Goal: Information Seeking & Learning: Find specific fact

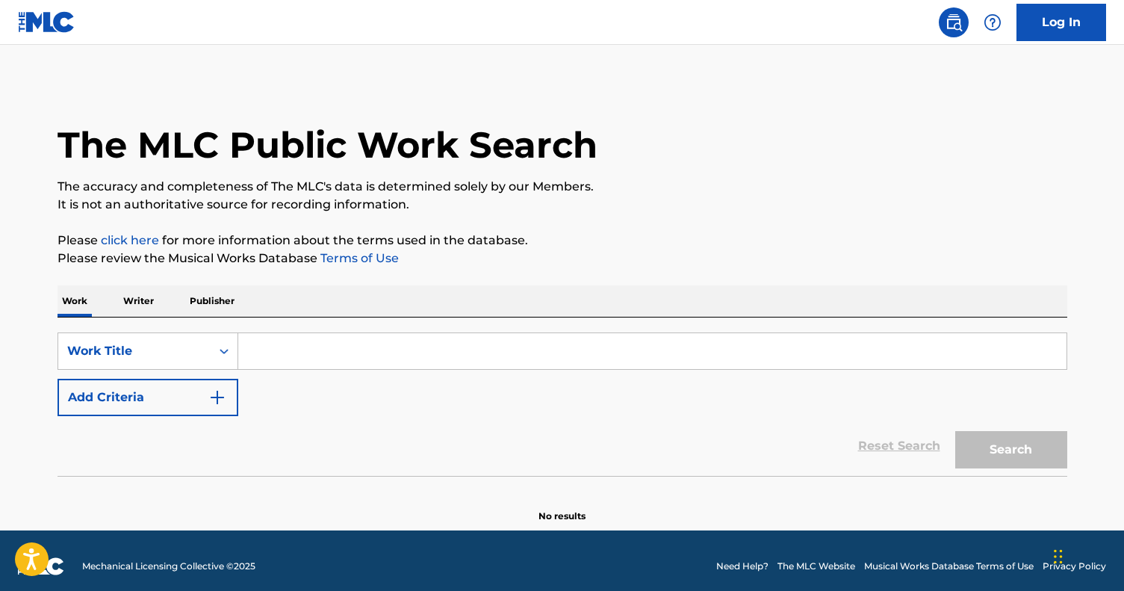
click at [258, 353] on input "Search Form" at bounding box center [652, 351] width 829 height 36
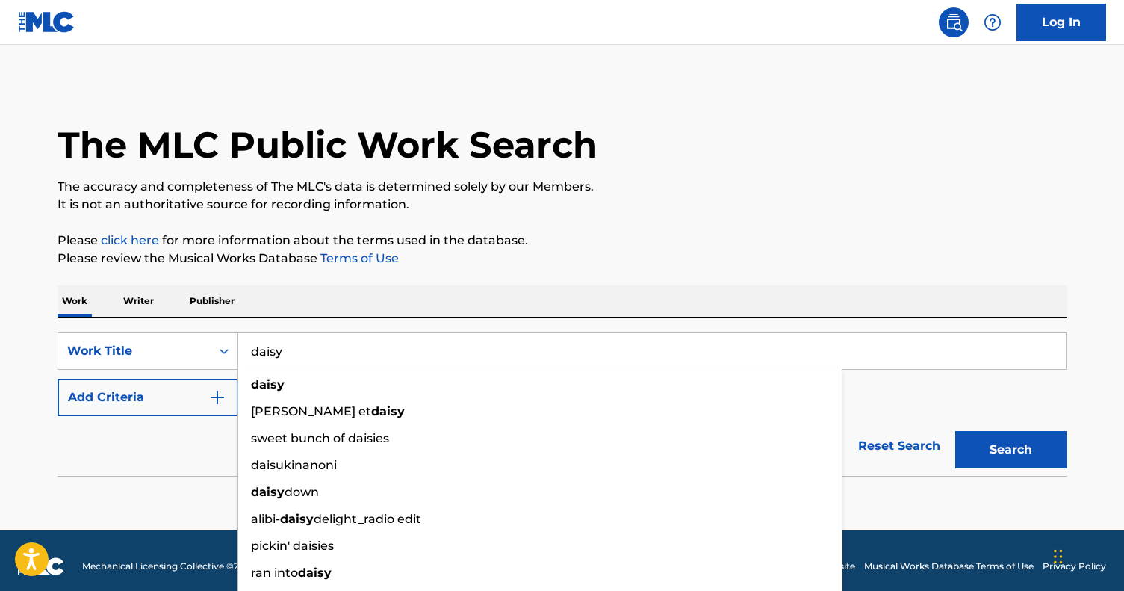
type input "daisy"
click at [182, 403] on button "Add Criteria" at bounding box center [148, 397] width 181 height 37
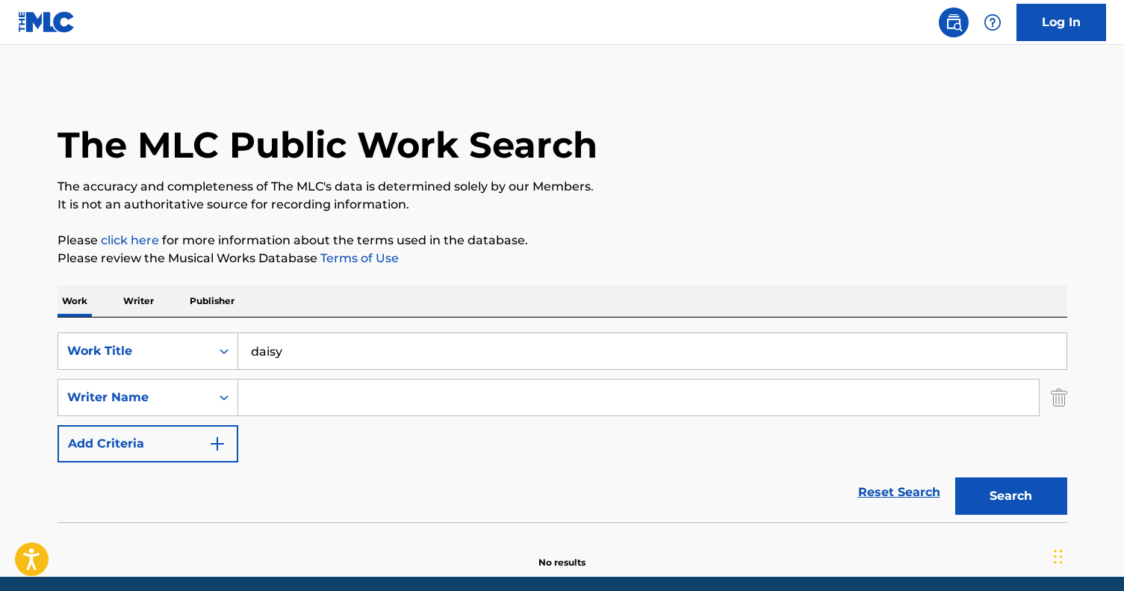
click at [278, 385] on input "Search Form" at bounding box center [638, 398] width 801 height 36
type input "lewy rutherford"
click at [1011, 496] on button "Search" at bounding box center [1012, 495] width 112 height 37
click at [46, 16] on img at bounding box center [47, 22] width 58 height 22
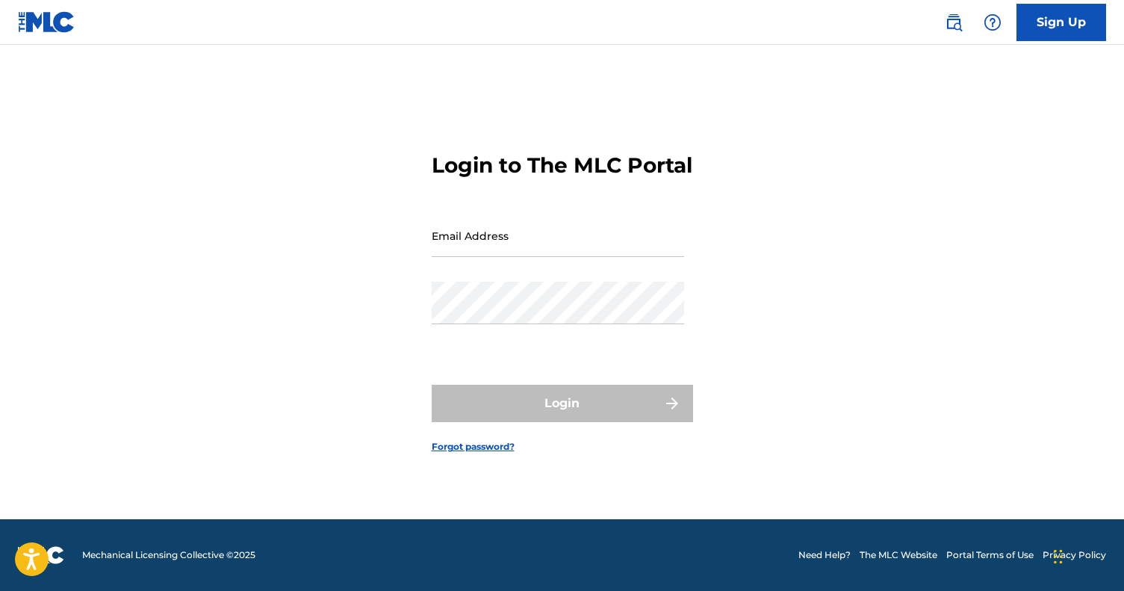
scroll to position [19, 0]
click at [61, 555] on img at bounding box center [41, 555] width 46 height 18
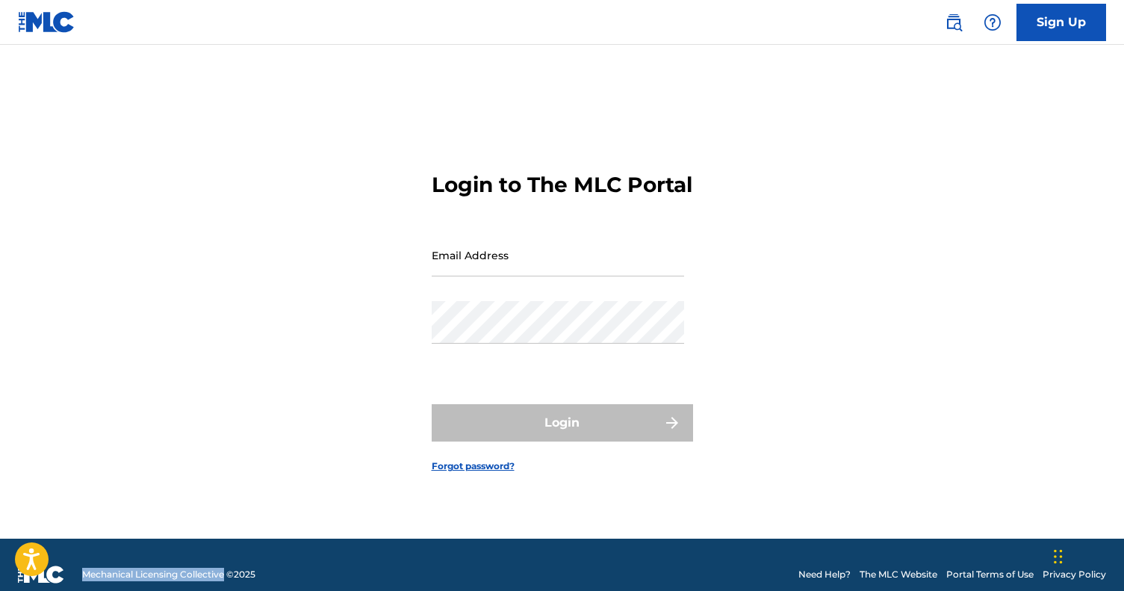
drag, startPoint x: 89, startPoint y: 574, endPoint x: 232, endPoint y: 570, distance: 142.7
click at [232, 570] on span "Mechanical Licensing Collective © 2025" at bounding box center [168, 574] width 173 height 13
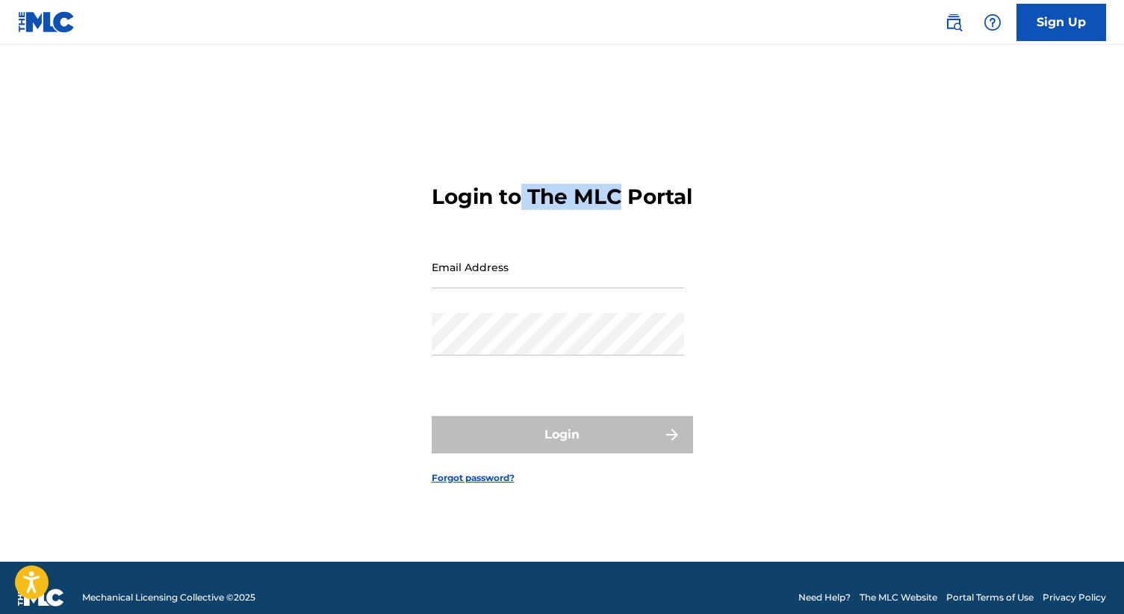
drag, startPoint x: 520, startPoint y: 177, endPoint x: 637, endPoint y: 182, distance: 116.7
click at [637, 184] on h3 "Login to The MLC Portal" at bounding box center [562, 197] width 261 height 26
copy h3 "The MLC"
